Goal: Book appointment/travel/reservation

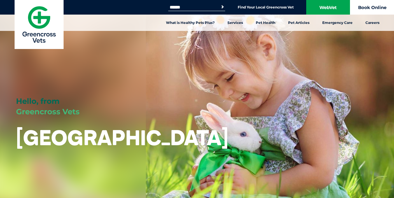
click at [368, 6] on link "Book Online" at bounding box center [372, 7] width 44 height 15
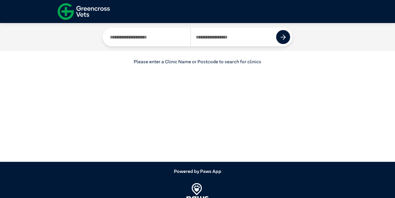
click at [201, 37] on input "Search by Postcode" at bounding box center [234, 37] width 86 height 19
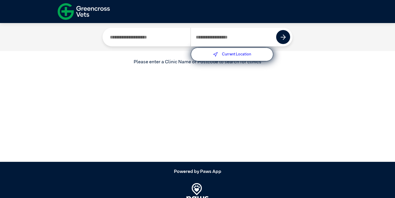
click at [233, 53] on label "Current Location" at bounding box center [236, 54] width 29 height 4
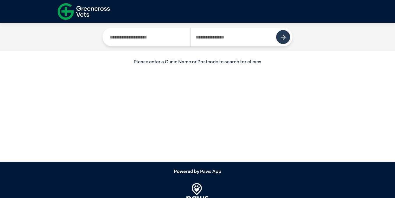
click at [283, 36] on img at bounding box center [284, 37] width 6 height 6
click at [284, 35] on img at bounding box center [284, 37] width 6 height 6
